Goal: Task Accomplishment & Management: Manage account settings

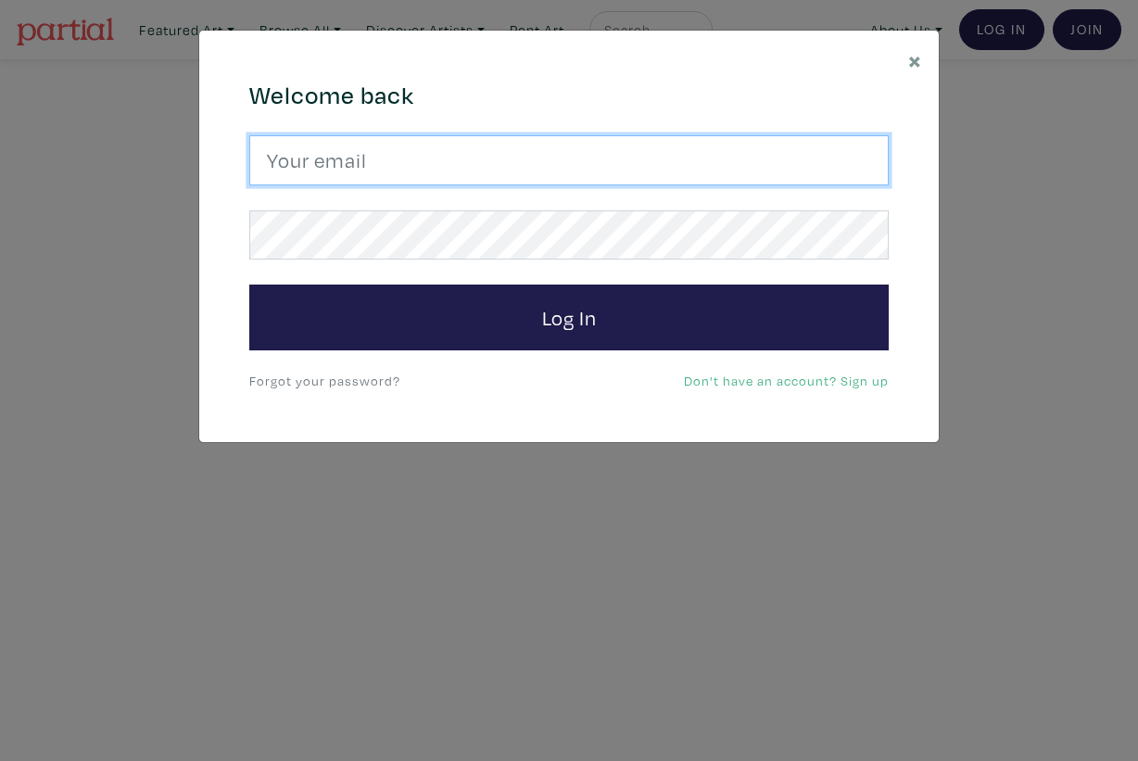
type input "[EMAIL_ADDRESS][DOMAIN_NAME]"
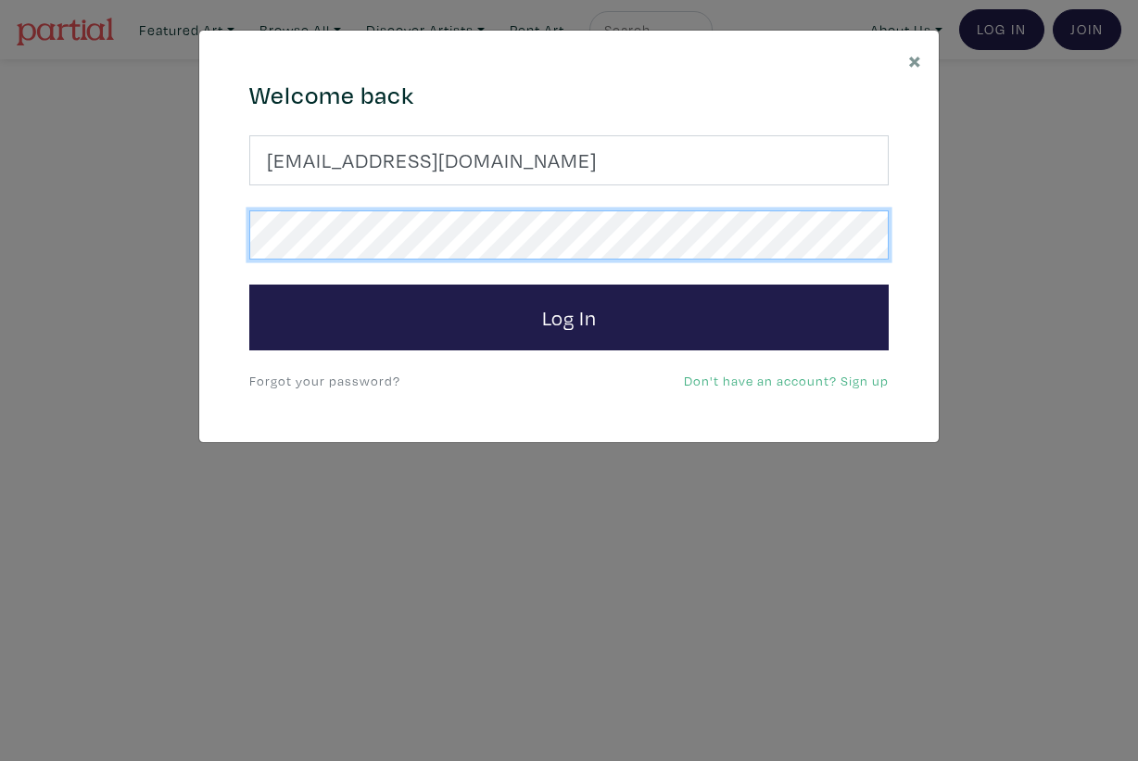
click at [569, 316] on button "Log In" at bounding box center [568, 318] width 639 height 67
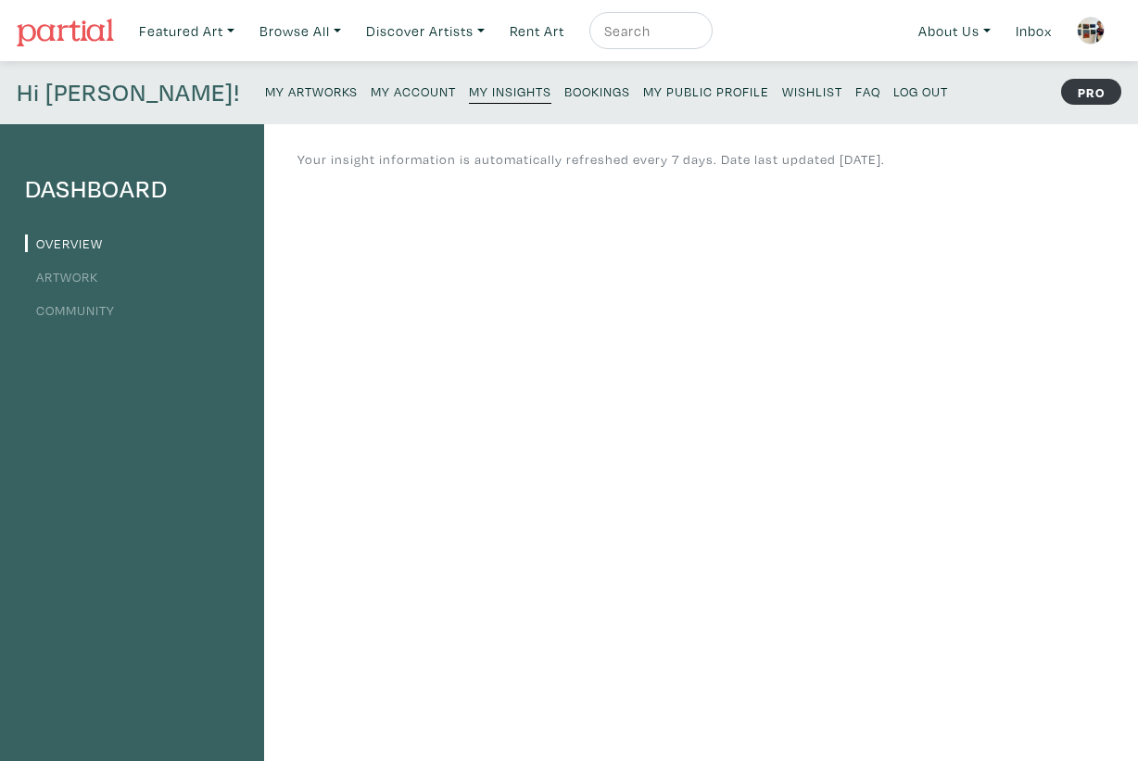
click at [265, 87] on small "My Artworks" at bounding box center [311, 91] width 93 height 18
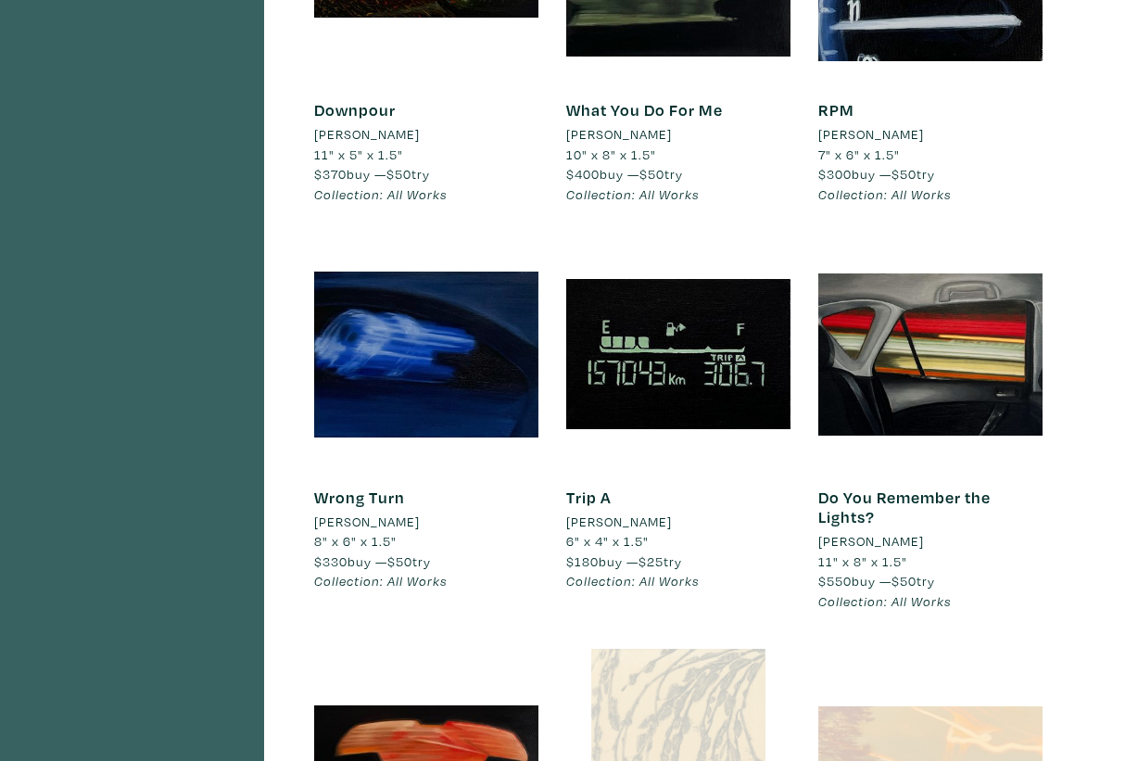
scroll to position [1649, 0]
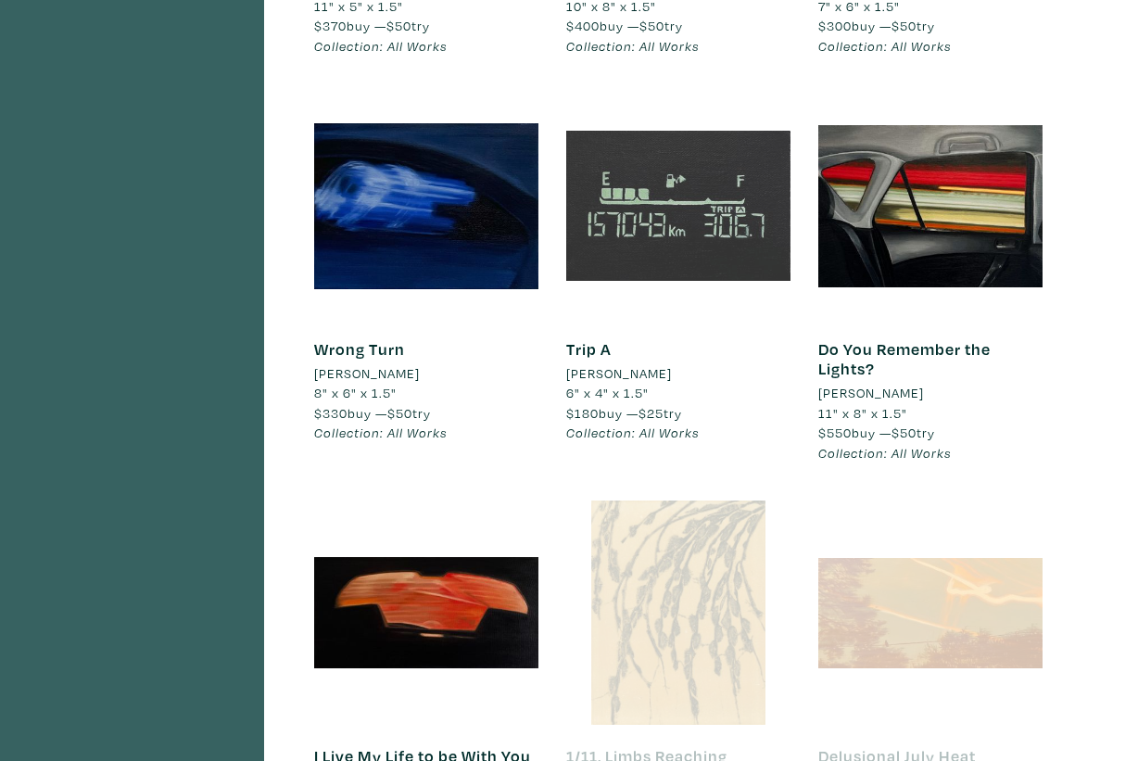
click at [630, 168] on div at bounding box center [678, 206] width 224 height 224
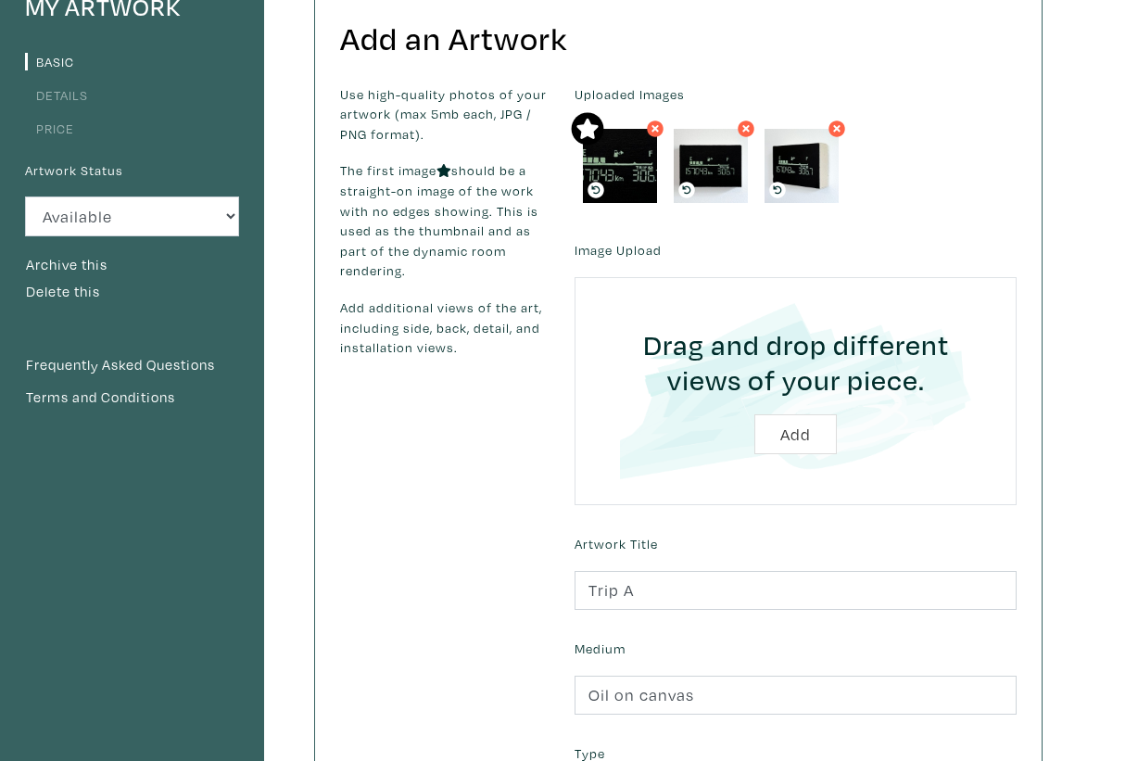
scroll to position [193, 0]
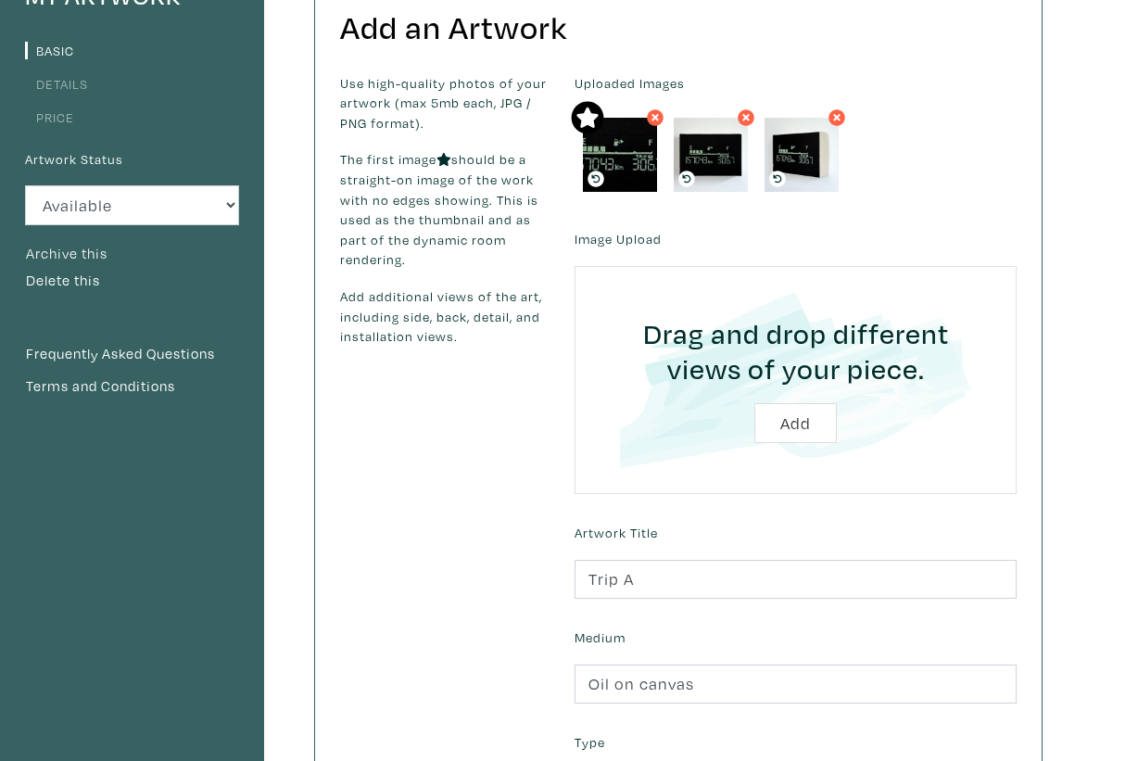
click at [80, 251] on button "Archive this" at bounding box center [66, 254] width 83 height 24
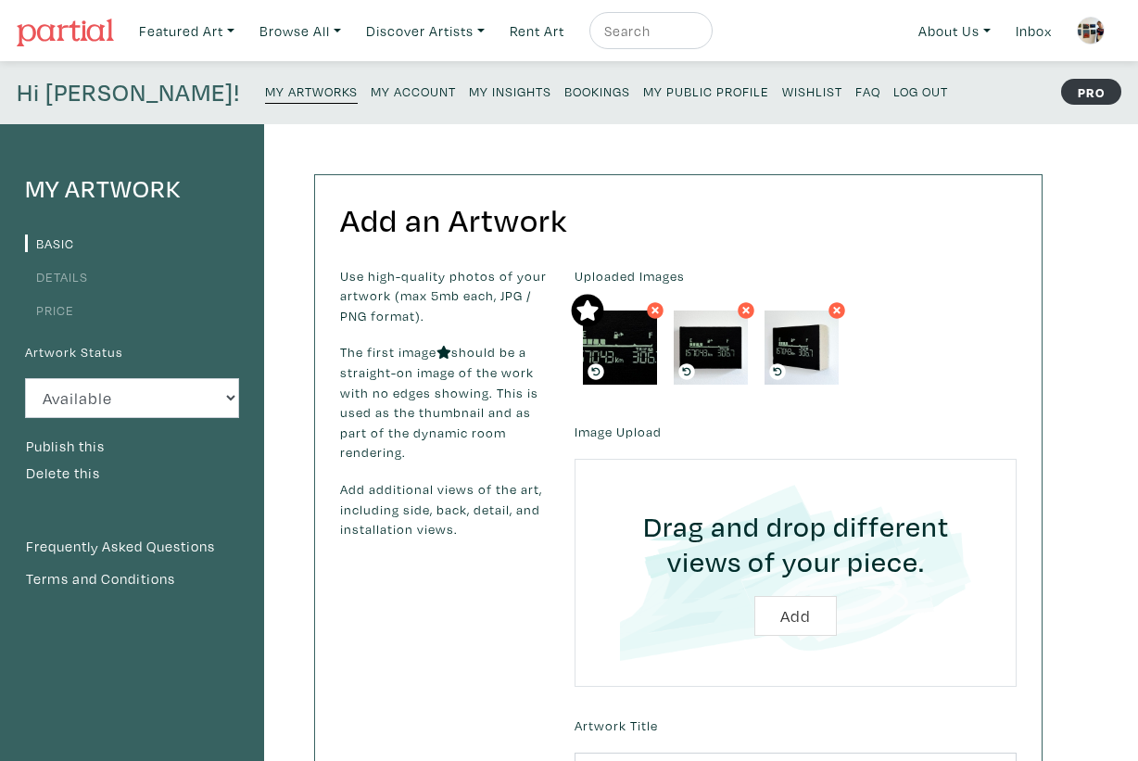
click at [265, 95] on small "My Artworks" at bounding box center [311, 91] width 93 height 18
